Goal: Information Seeking & Learning: Learn about a topic

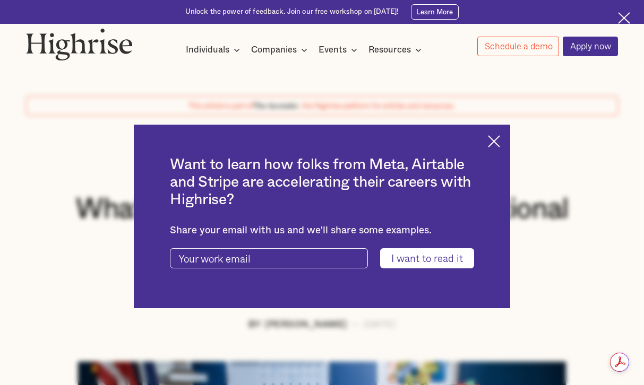
click at [495, 146] on img at bounding box center [494, 141] width 12 height 12
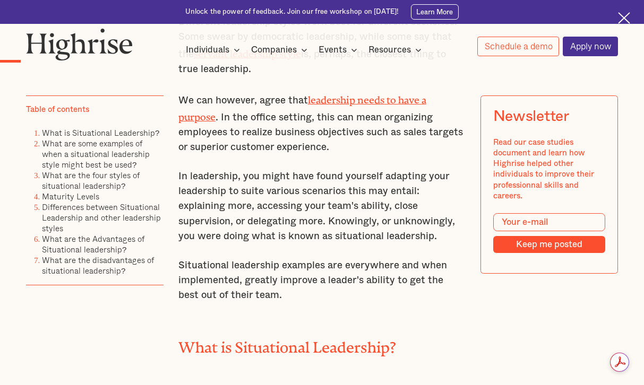
scroll to position [805, 0]
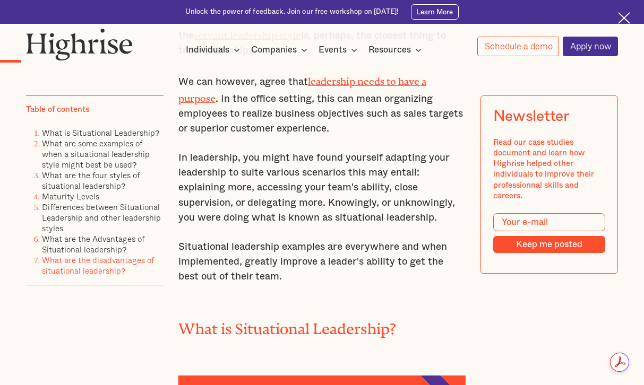
click at [107, 273] on link "What are the disadvantages of situational leadership?" at bounding box center [98, 266] width 112 height 23
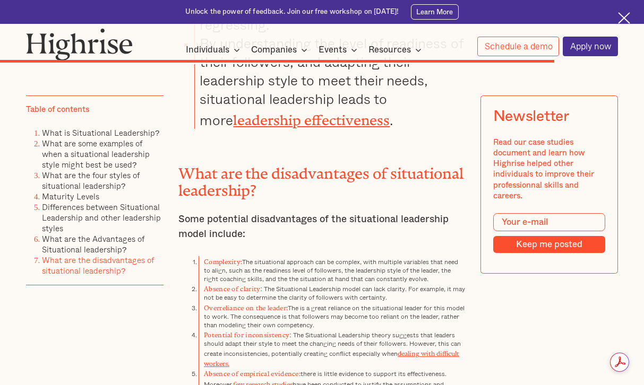
scroll to position [7086, 0]
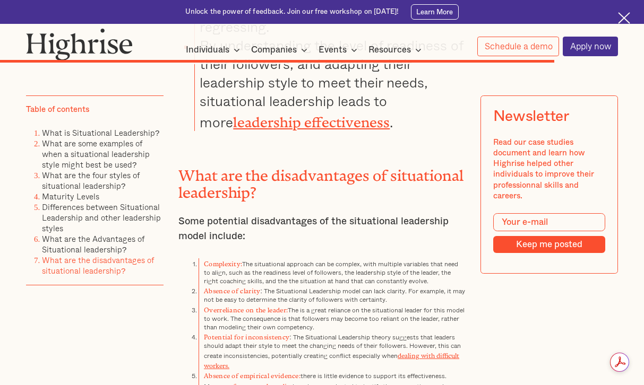
click at [377, 258] on li "Complexity: The situational approach can be complex, with multiple variables th…" at bounding box center [331, 271] width 267 height 27
click at [336, 305] on li "Overreliance on the leader: The is a great reliance on the situational leader f…" at bounding box center [331, 318] width 267 height 27
click at [345, 370] on li "Absence of empirical evidence: there is little evidence to support its effectiv…" at bounding box center [331, 389] width 267 height 38
click at [357, 370] on li "Absence of empirical evidence: there is little evidence to support its effectiv…" at bounding box center [331, 389] width 267 height 38
click at [330, 332] on li "Potential for inconsistency : The Situational Leadership theory suggests that l…" at bounding box center [331, 351] width 267 height 39
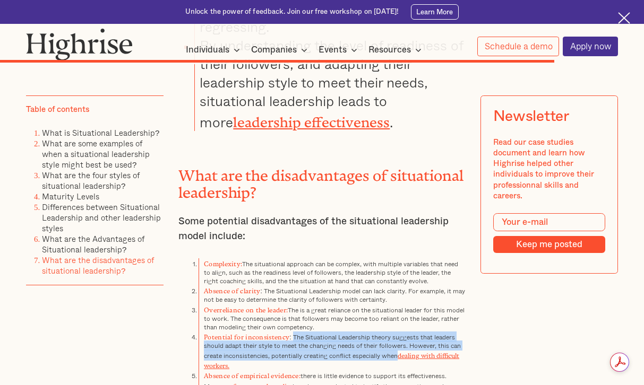
drag, startPoint x: 292, startPoint y: 191, endPoint x: 399, endPoint y: 210, distance: 108.4
click at [399, 332] on li "Potential for inconsistency : The Situational Leadership theory suggests that l…" at bounding box center [331, 351] width 267 height 39
copy li "The Situational Leadership theory suggests that leaders should adapt their styl…"
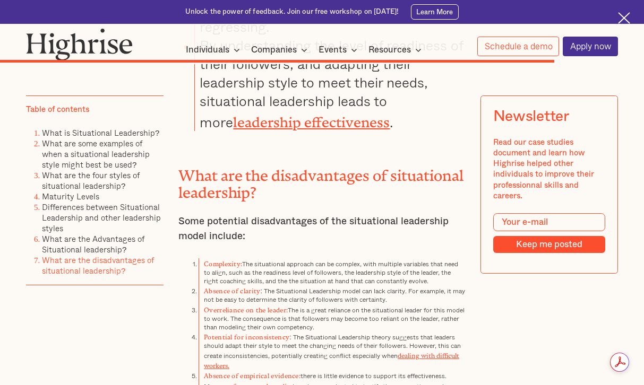
drag, startPoint x: 340, startPoint y: 183, endPoint x: 292, endPoint y: 165, distance: 50.9
click at [292, 305] on li "Overreliance on the leader: The is a great reliance on the situational leader f…" at bounding box center [331, 318] width 267 height 27
copy li "he is a great reliance on the situational leader for this model to work. The co…"
